Goal: Information Seeking & Learning: Learn about a topic

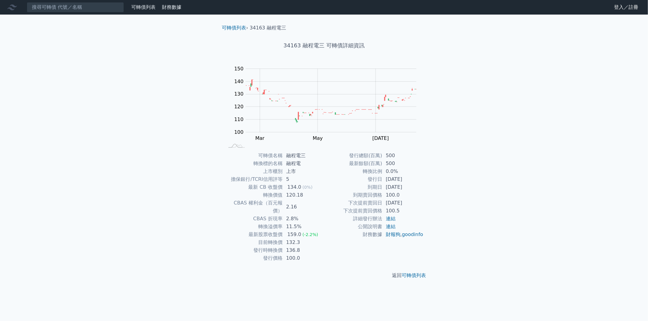
click at [153, 9] on link "可轉債列表" at bounding box center [143, 7] width 24 height 6
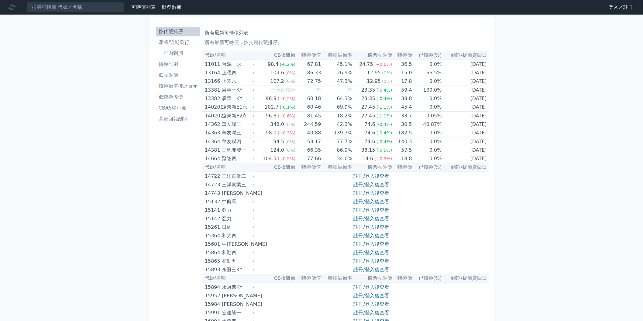
click at [182, 40] on li "即將/近期發行" at bounding box center [178, 42] width 44 height 7
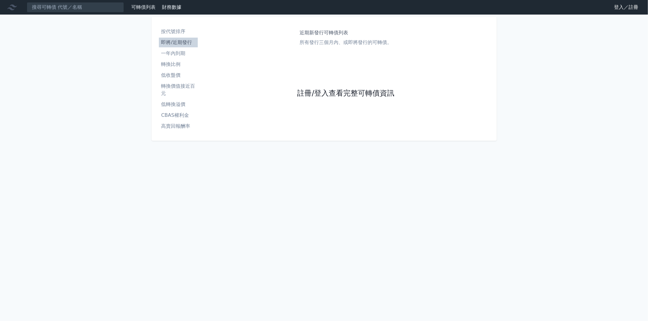
click at [317, 89] on link "註冊/登入查看完整可轉債資訊" at bounding box center [345, 94] width 97 height 10
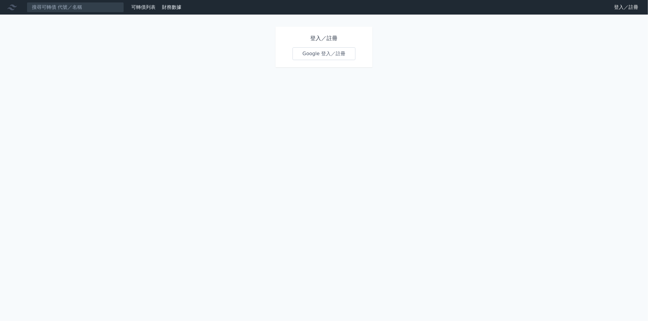
click at [311, 55] on link "Google 登入／註冊" at bounding box center [324, 53] width 63 height 13
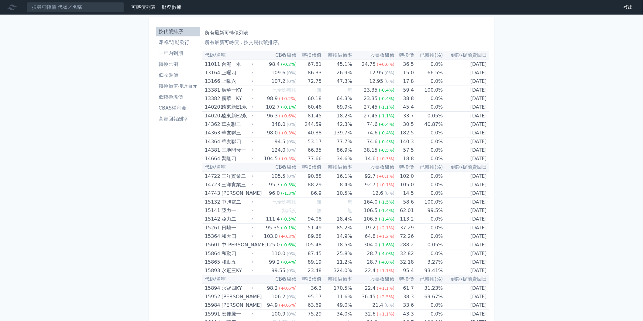
click at [346, 56] on th "轉換溢價率" at bounding box center [337, 55] width 30 height 9
click at [184, 103] on link "CBAS權利金" at bounding box center [178, 108] width 44 height 10
click at [181, 105] on li "CBAS權利金" at bounding box center [178, 108] width 44 height 7
click at [181, 97] on li "低轉換溢價" at bounding box center [178, 97] width 44 height 7
click at [171, 115] on li "高賣回報酬率" at bounding box center [178, 118] width 44 height 7
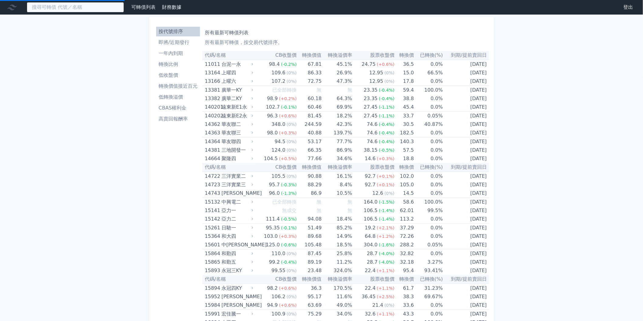
click at [84, 4] on input at bounding box center [75, 7] width 97 height 10
type input "[PERSON_NAME]"
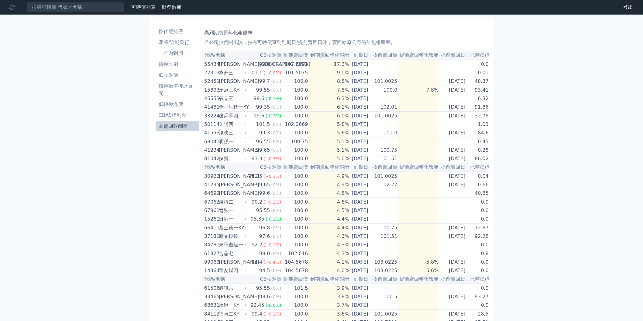
click at [178, 111] on link "CBAS權利金" at bounding box center [177, 116] width 43 height 10
